Goal: Information Seeking & Learning: Learn about a topic

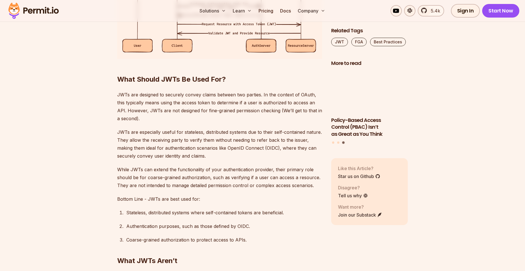
scroll to position [1050, 0]
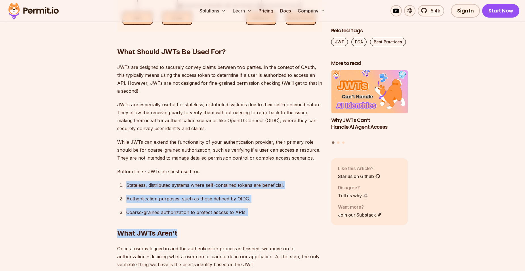
drag, startPoint x: 249, startPoint y: 215, endPoint x: 121, endPoint y: 190, distance: 130.1
drag, startPoint x: 121, startPoint y: 190, endPoint x: 244, endPoint y: 228, distance: 128.6
click at [244, 228] on h2 "What JWTs Aren’t" at bounding box center [219, 222] width 205 height 32
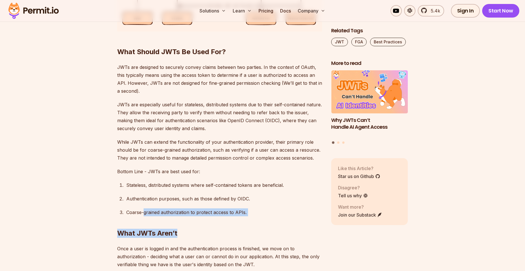
drag, startPoint x: 232, startPoint y: 213, endPoint x: 145, endPoint y: 209, distance: 87.0
drag, startPoint x: 145, startPoint y: 209, endPoint x: 200, endPoint y: 222, distance: 56.6
click at [200, 222] on h2 "What JWTs Aren’t" at bounding box center [219, 222] width 205 height 32
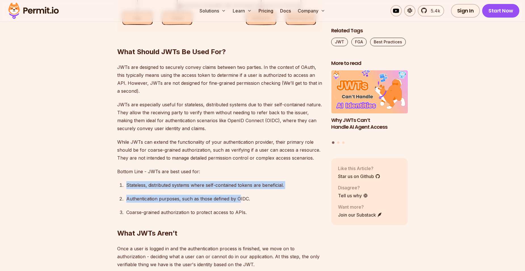
drag, startPoint x: 126, startPoint y: 183, endPoint x: 240, endPoint y: 203, distance: 115.2
click at [240, 203] on ol "Stateless, distributed systems where self-contained tokens are beneficial. Auth…" at bounding box center [219, 198] width 205 height 35
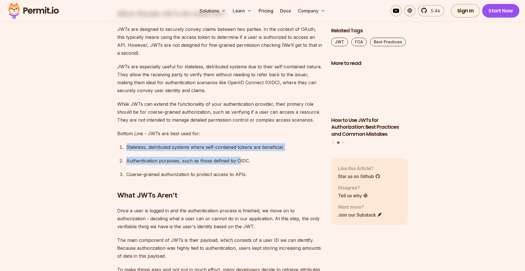
scroll to position [1135, 0]
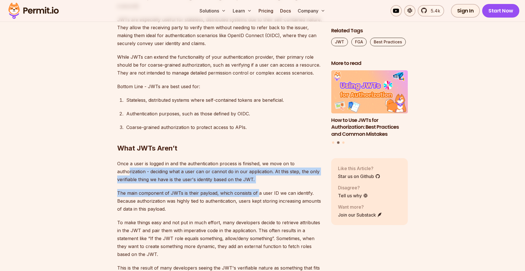
drag, startPoint x: 129, startPoint y: 174, endPoint x: 257, endPoint y: 190, distance: 128.4
click at [257, 190] on div "If you’ve been involved in software development in the last decade, you’ve prob…" at bounding box center [219, 219] width 205 height 2009
drag, startPoint x: 257, startPoint y: 190, endPoint x: 168, endPoint y: 186, distance: 88.6
click at [168, 186] on div "If you’ve been involved in software development in the last decade, you’ve prob…" at bounding box center [219, 219] width 205 height 2009
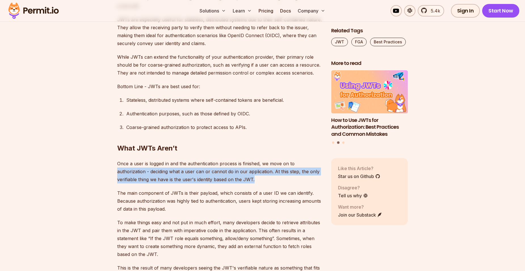
drag, startPoint x: 115, startPoint y: 170, endPoint x: 314, endPoint y: 182, distance: 198.7
click at [314, 182] on section "Table of Contents If you’ve been involved in software development in the last d…" at bounding box center [262, 263] width 525 height 2155
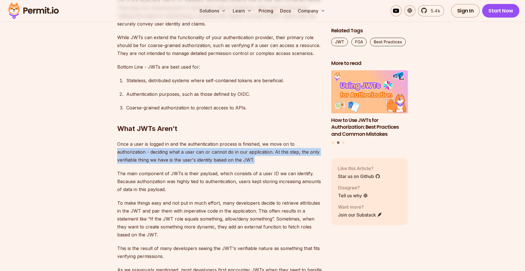
scroll to position [1164, 0]
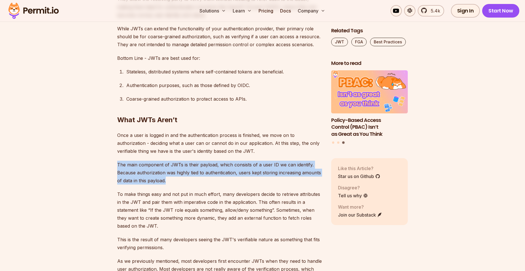
drag, startPoint x: 116, startPoint y: 166, endPoint x: 315, endPoint y: 180, distance: 199.7
click at [315, 180] on section "Table of Contents If you’ve been involved in software development in the last d…" at bounding box center [262, 235] width 525 height 2155
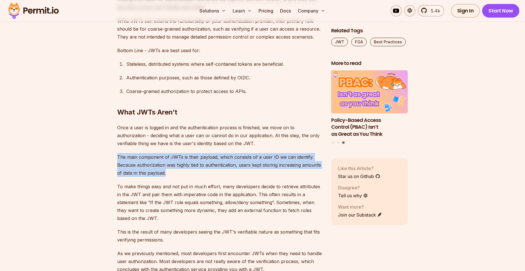
scroll to position [1192, 0]
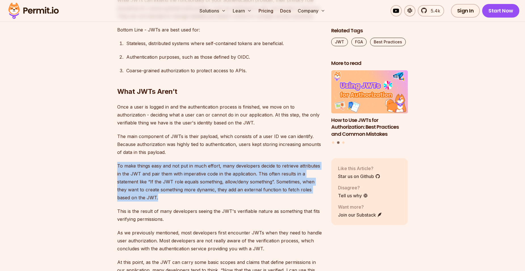
drag, startPoint x: 116, startPoint y: 166, endPoint x: 263, endPoint y: 198, distance: 150.1
click at [263, 198] on section "Table of Contents If you’ve been involved in software development in the last d…" at bounding box center [262, 206] width 525 height 2155
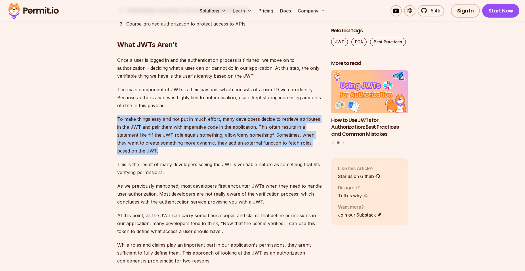
scroll to position [1277, 0]
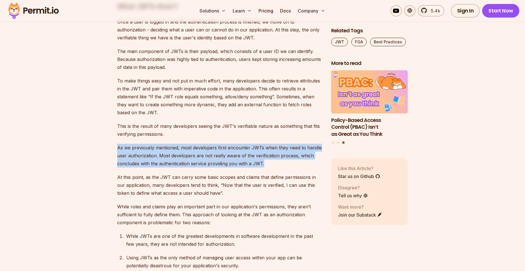
drag, startPoint x: 118, startPoint y: 149, endPoint x: 286, endPoint y: 162, distance: 168.5
click at [286, 162] on p "As we previously mentioned, most developers first encounter JWTs when they need…" at bounding box center [219, 156] width 205 height 24
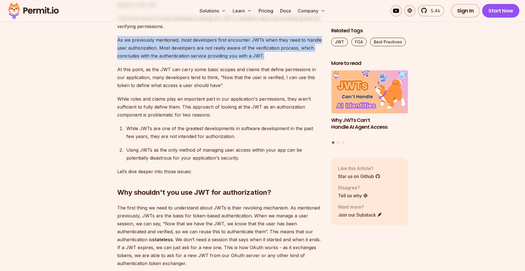
scroll to position [1391, 0]
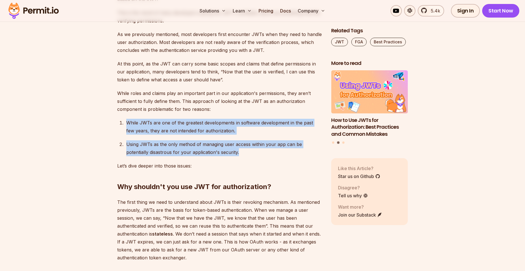
drag, startPoint x: 126, startPoint y: 121, endPoint x: 275, endPoint y: 151, distance: 152.0
click at [275, 151] on ol "While JWTs are one of the greatest developments in software development in the …" at bounding box center [219, 137] width 205 height 37
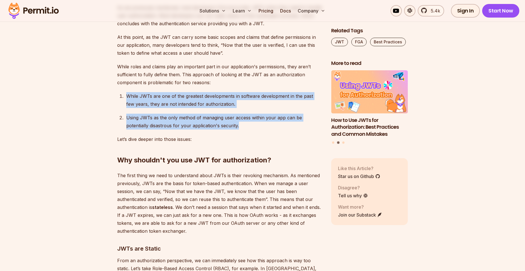
scroll to position [1476, 0]
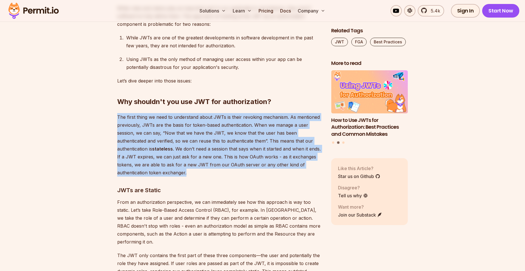
drag, startPoint x: 118, startPoint y: 117, endPoint x: 307, endPoint y: 171, distance: 196.9
click at [307, 171] on p "The first thing we need to understand about JWTs is their revoking mechanism. A…" at bounding box center [219, 145] width 205 height 64
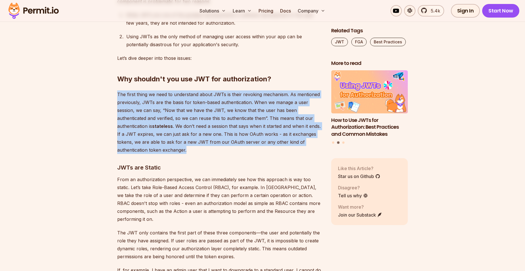
scroll to position [1533, 0]
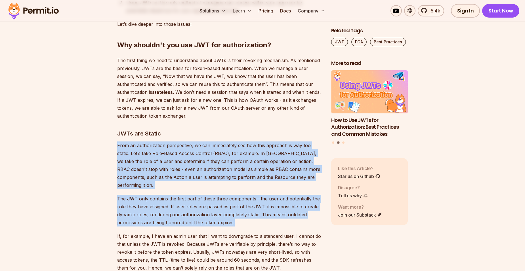
drag, startPoint x: 114, startPoint y: 145, endPoint x: 256, endPoint y: 214, distance: 158.3
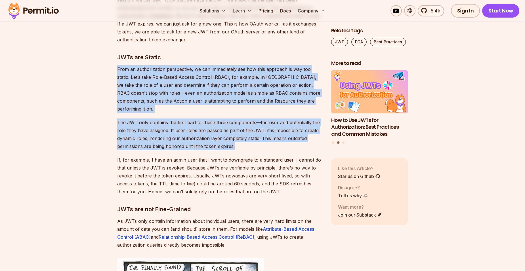
scroll to position [1618, 0]
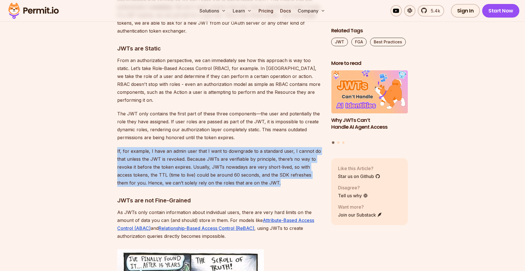
drag, startPoint x: 117, startPoint y: 144, endPoint x: 316, endPoint y: 172, distance: 200.9
click at [316, 172] on p "If, for example, I have an admin user that I want to downgrade to a standard us…" at bounding box center [219, 167] width 205 height 40
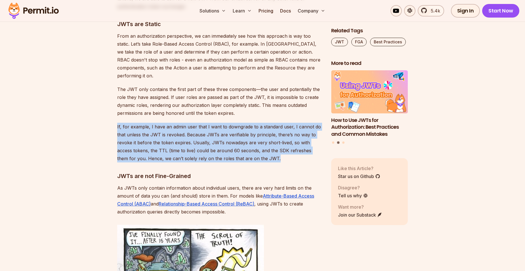
scroll to position [1675, 0]
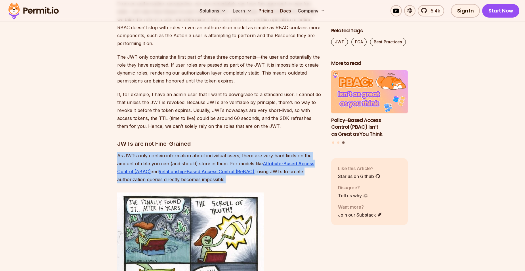
drag, startPoint x: 113, startPoint y: 145, endPoint x: 288, endPoint y: 170, distance: 176.7
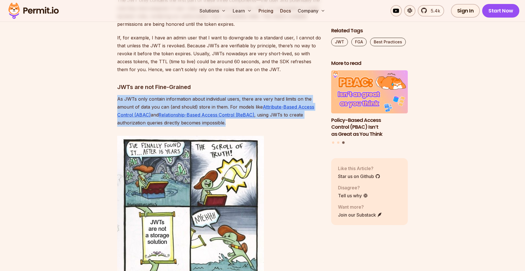
scroll to position [1760, 0]
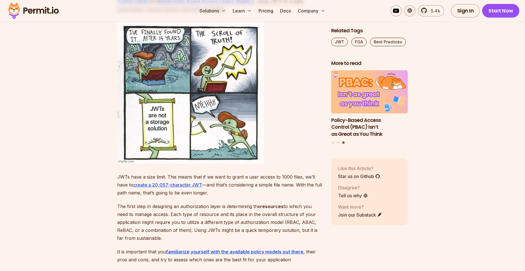
scroll to position [1817, 0]
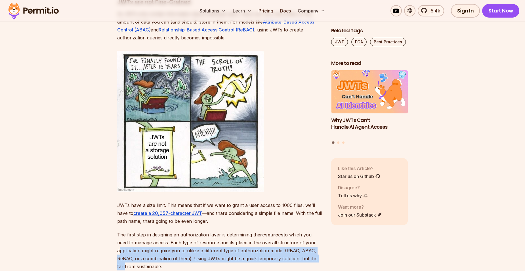
drag, startPoint x: 117, startPoint y: 241, endPoint x: 322, endPoint y: 248, distance: 204.8
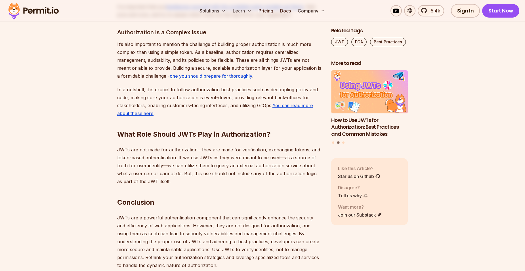
scroll to position [2100, 0]
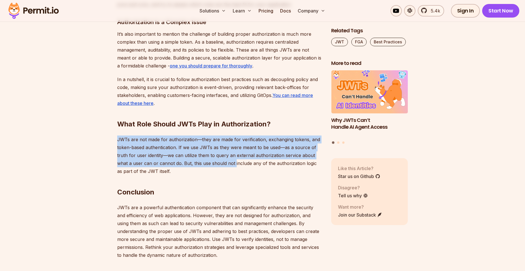
drag, startPoint x: 114, startPoint y: 131, endPoint x: 234, endPoint y: 158, distance: 123.1
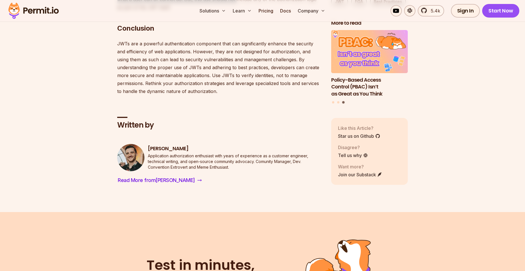
scroll to position [2216, 0]
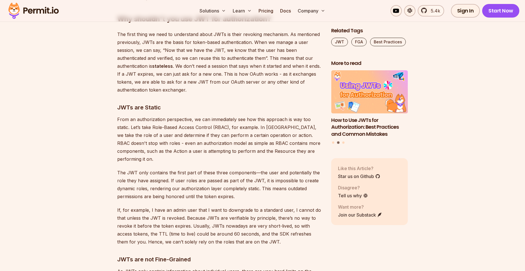
scroll to position [1561, 0]
